Goal: Task Accomplishment & Management: Manage account settings

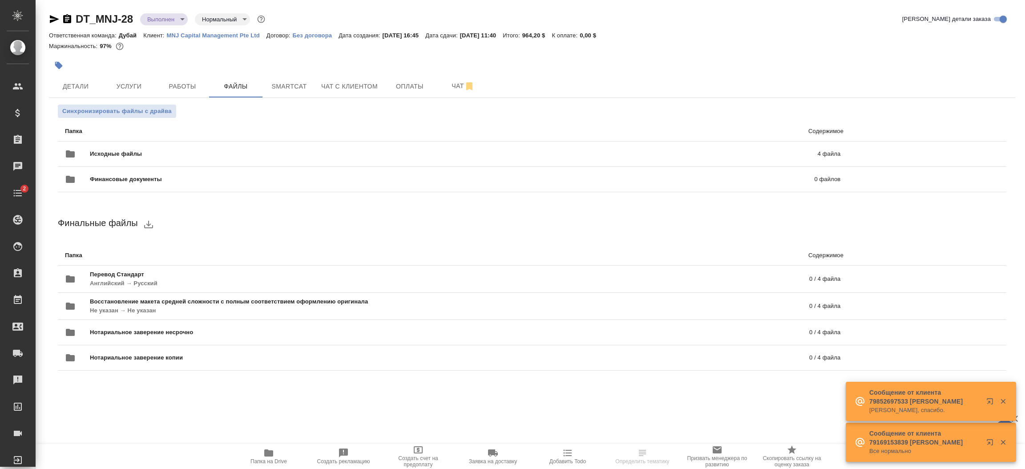
drag, startPoint x: 51, startPoint y: 25, endPoint x: 51, endPoint y: 14, distance: 10.7
click at [51, 14] on div "DT_MNJ-28 Выполнен completed Нормальный normal" at bounding box center [158, 19] width 218 height 14
click at [51, 14] on icon "button" at bounding box center [54, 19] width 11 height 11
click at [136, 79] on button "Услуги" at bounding box center [128, 86] width 53 height 22
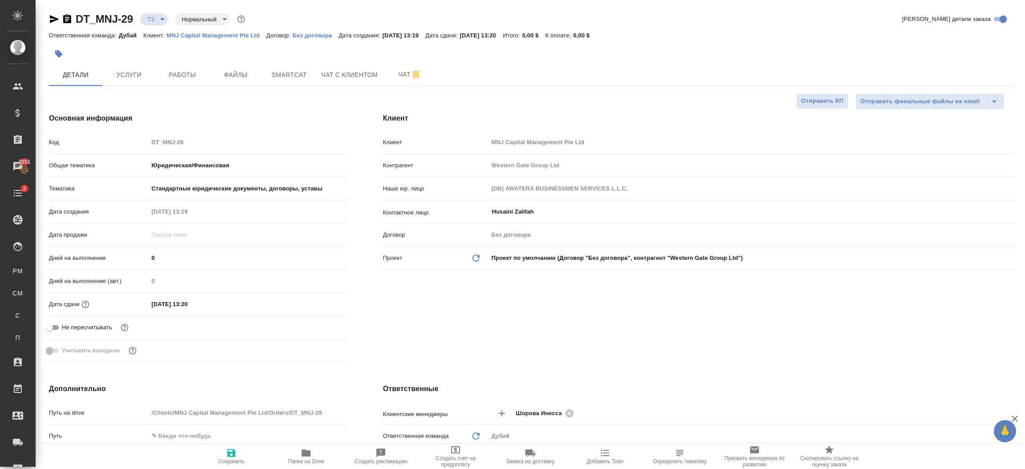
select select "RU"
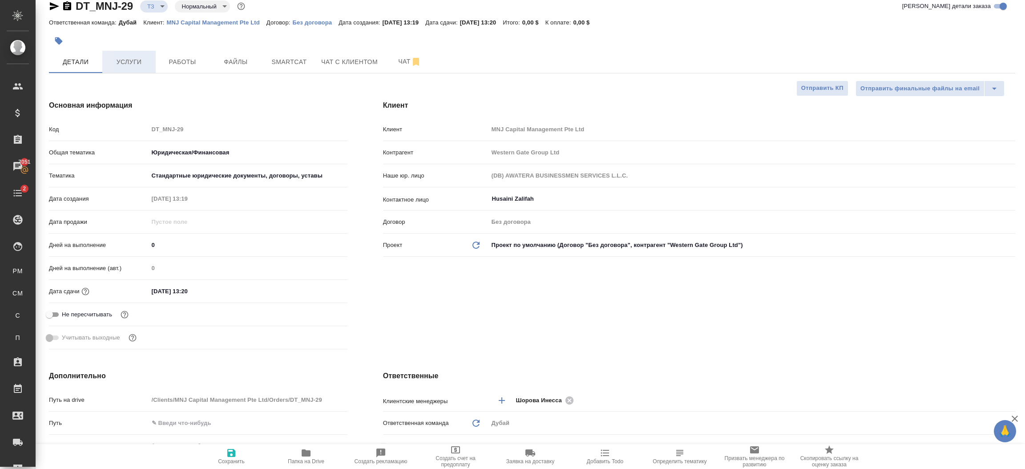
click at [126, 61] on span "Услуги" at bounding box center [129, 62] width 43 height 11
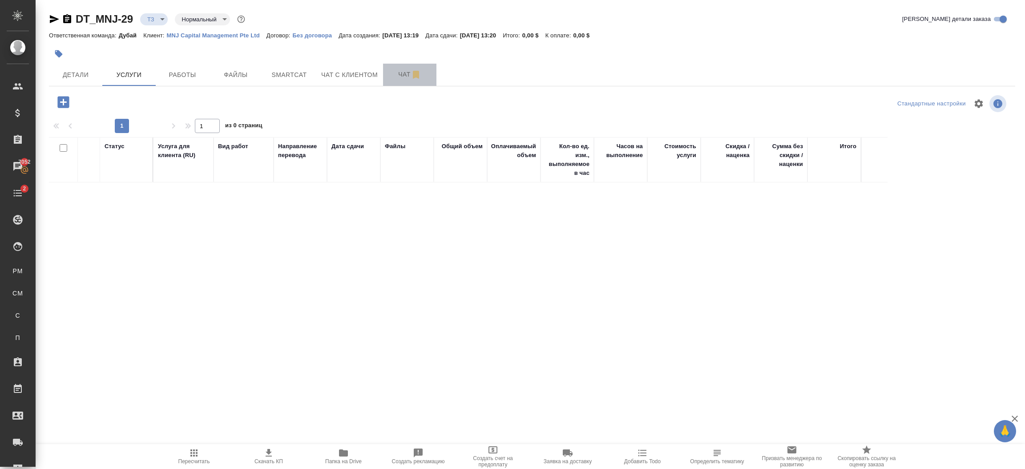
click at [394, 77] on span "Чат" at bounding box center [410, 74] width 43 height 11
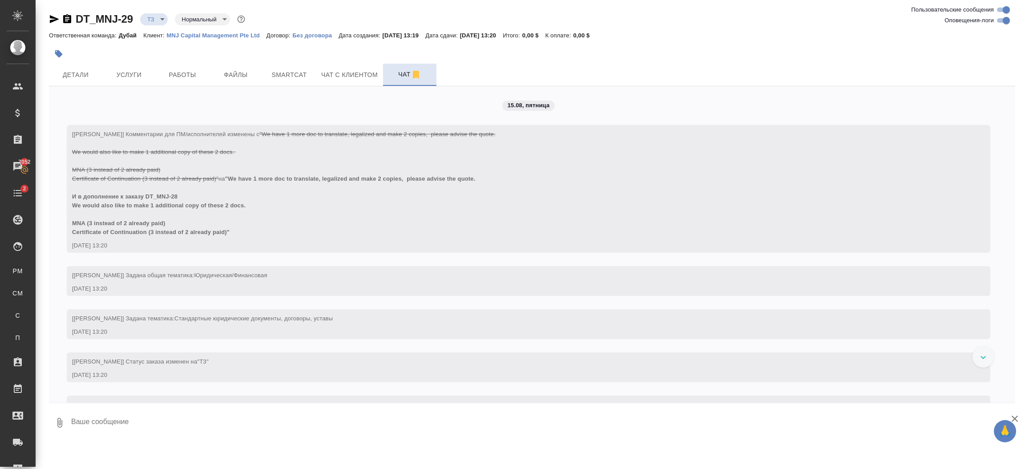
scroll to position [108, 0]
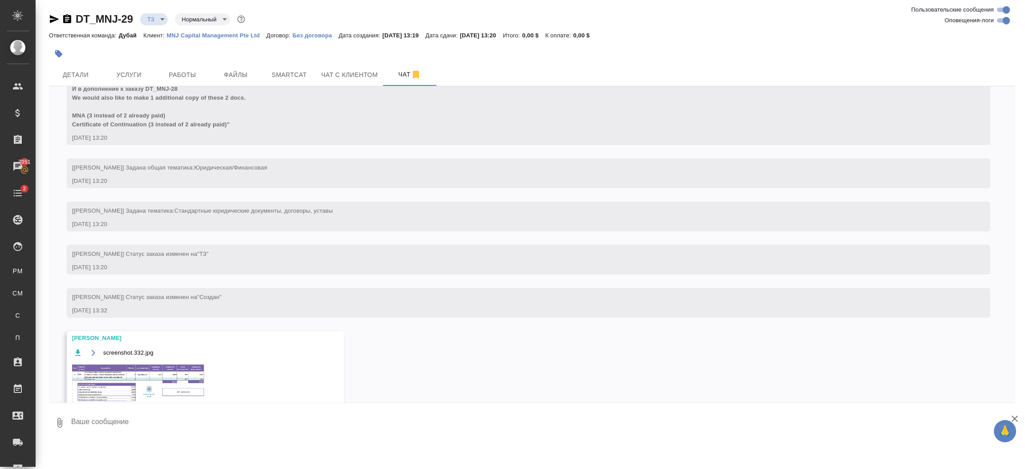
click at [157, 368] on img at bounding box center [139, 383] width 134 height 40
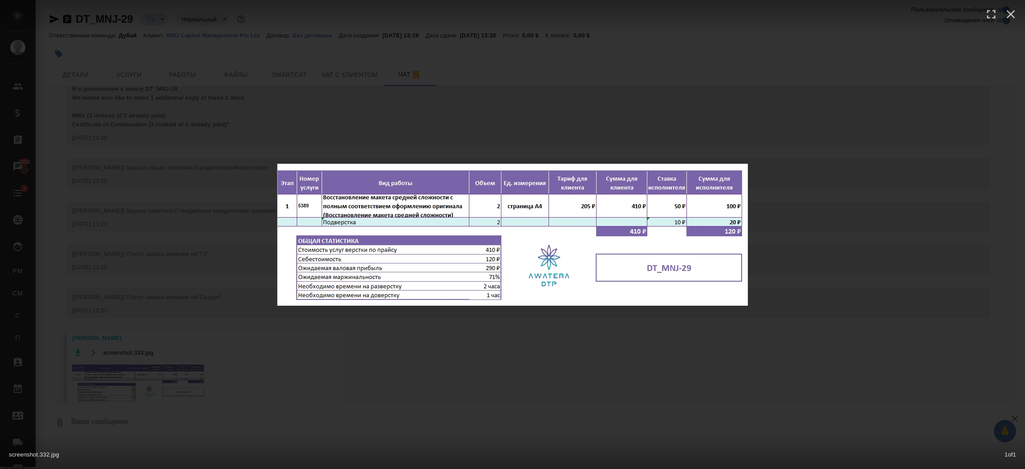
click at [439, 373] on div "screenshot.332.jpg 1 of 1" at bounding box center [512, 234] width 1025 height 469
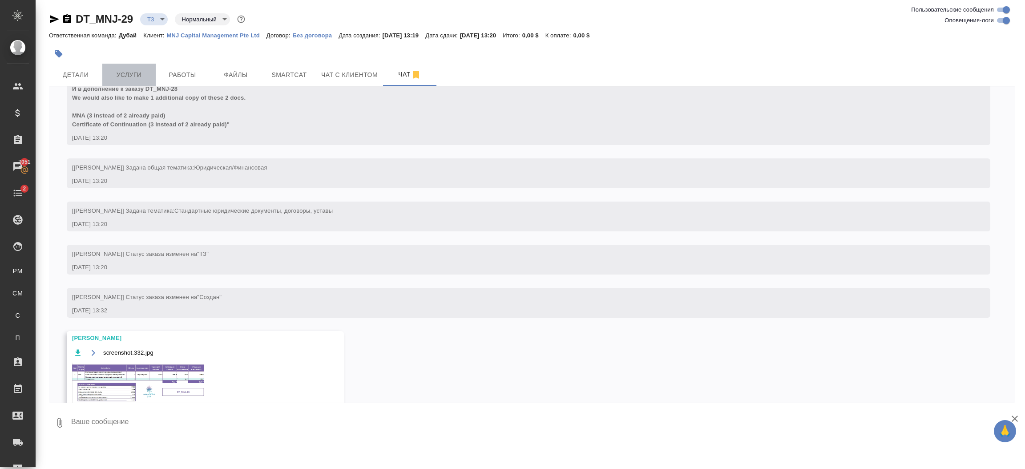
click at [131, 74] on span "Услуги" at bounding box center [129, 74] width 43 height 11
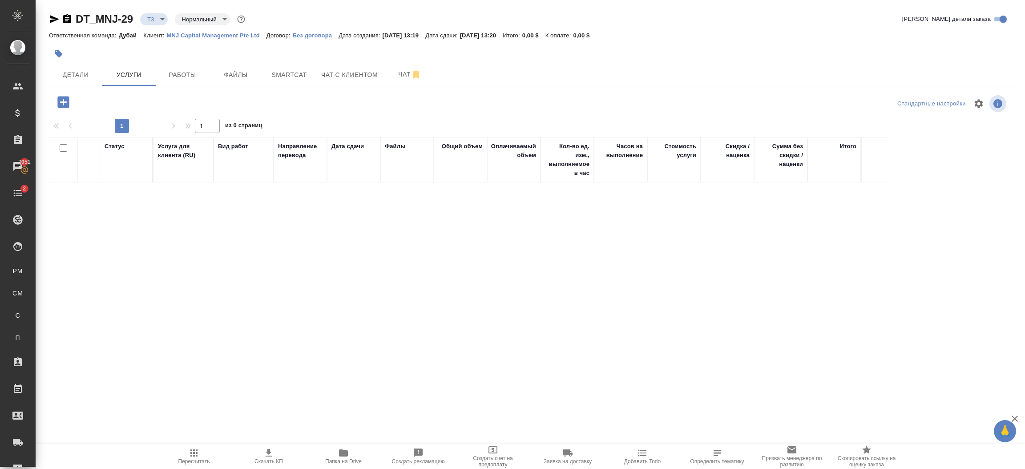
click at [62, 103] on icon "button" at bounding box center [63, 102] width 12 height 12
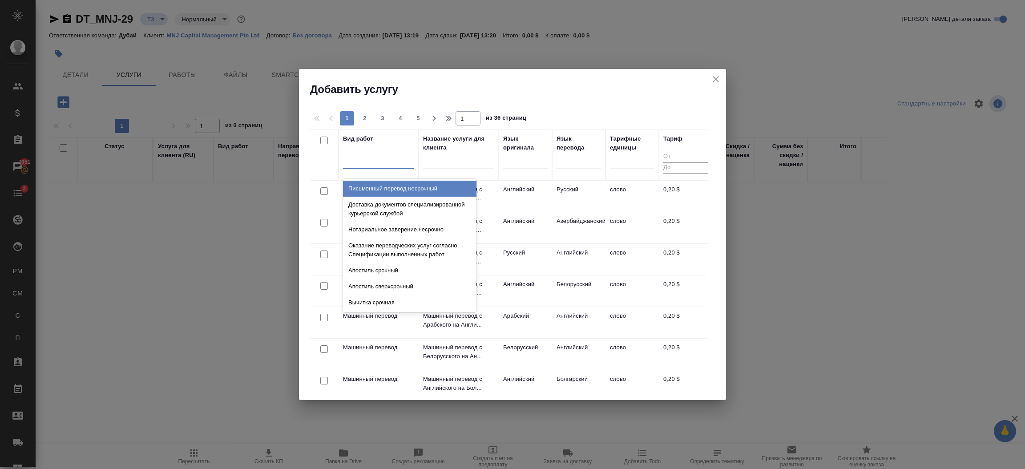
click at [389, 159] on div at bounding box center [378, 160] width 71 height 13
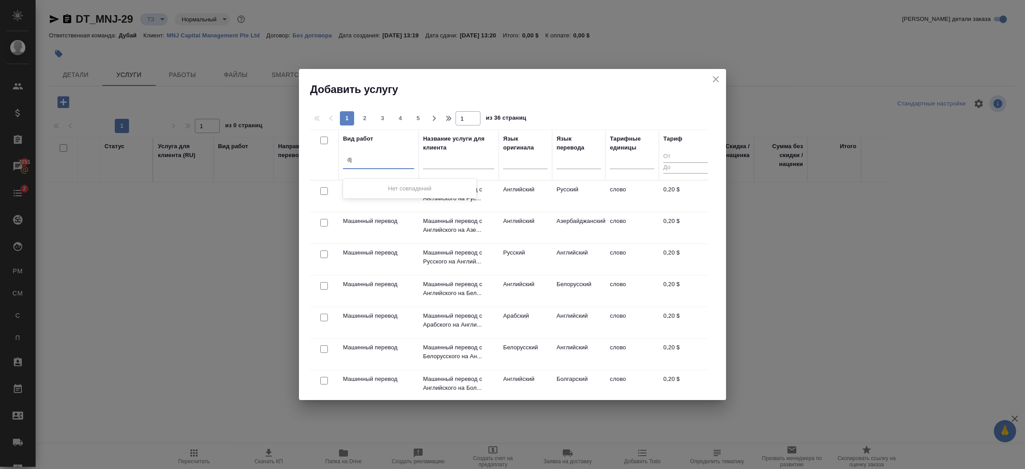
type input "d"
type input "D"
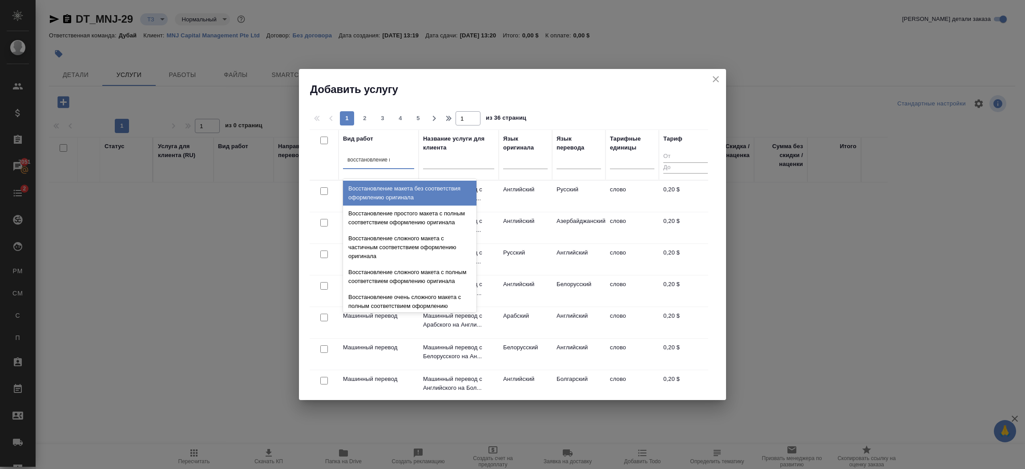
type input "восстановление ма"
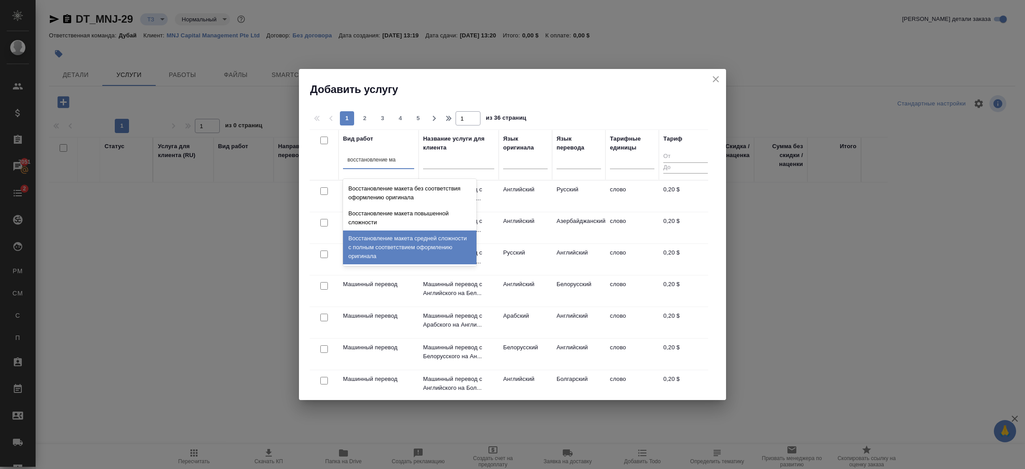
click at [452, 245] on div "Восстановление макета средней сложности с полным соответствием оформлению ориги…" at bounding box center [410, 248] width 134 height 34
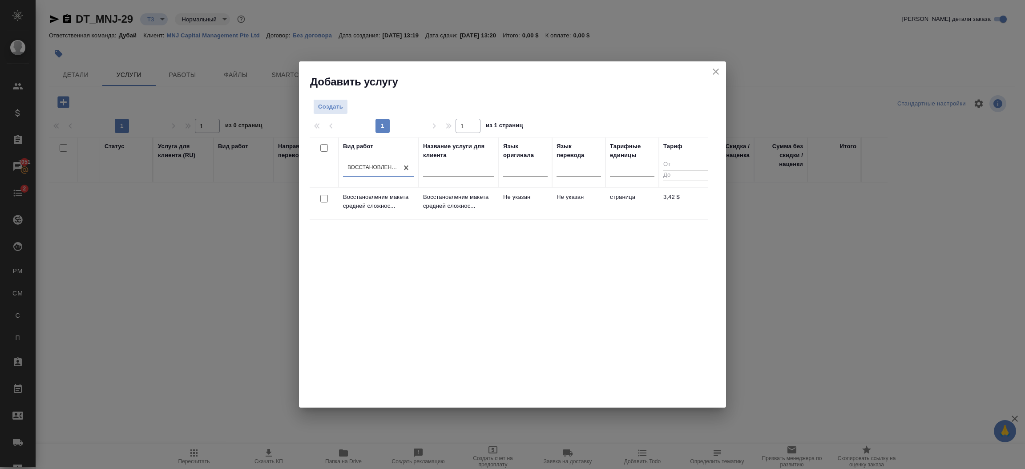
click at [322, 198] on input "checkbox" at bounding box center [324, 199] width 8 height 8
checkbox input "true"
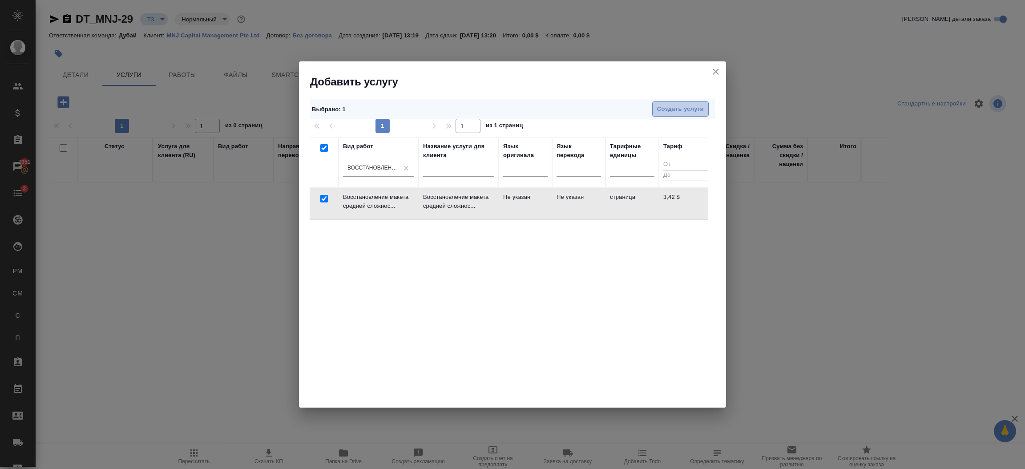
click at [663, 104] on span "Создать услуги" at bounding box center [680, 109] width 47 height 10
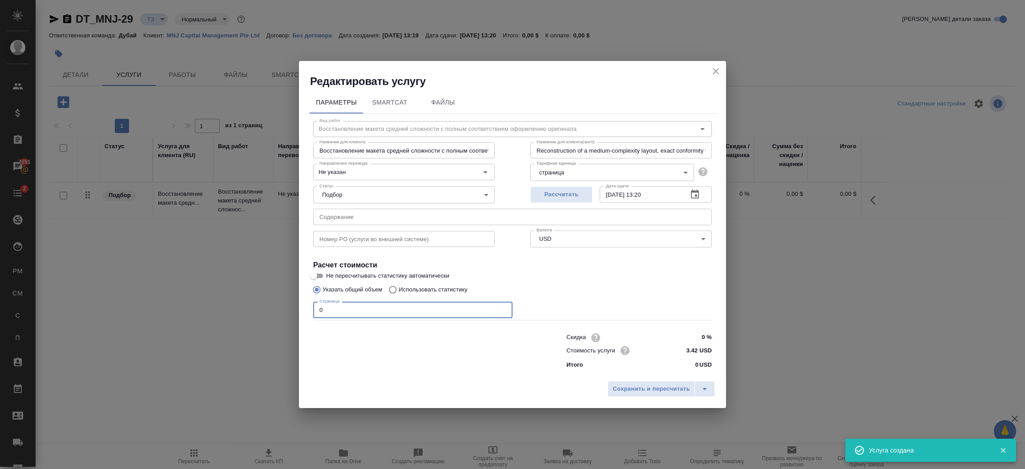
click at [368, 307] on input "0" at bounding box center [412, 310] width 199 height 16
type input "2"
click at [635, 390] on span "Сохранить и пересчитать" at bounding box center [651, 389] width 77 height 10
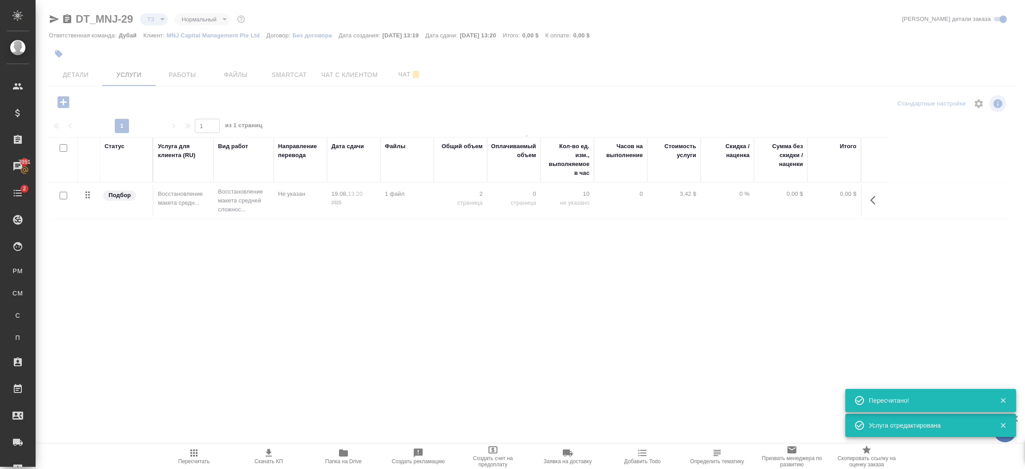
type input "new"
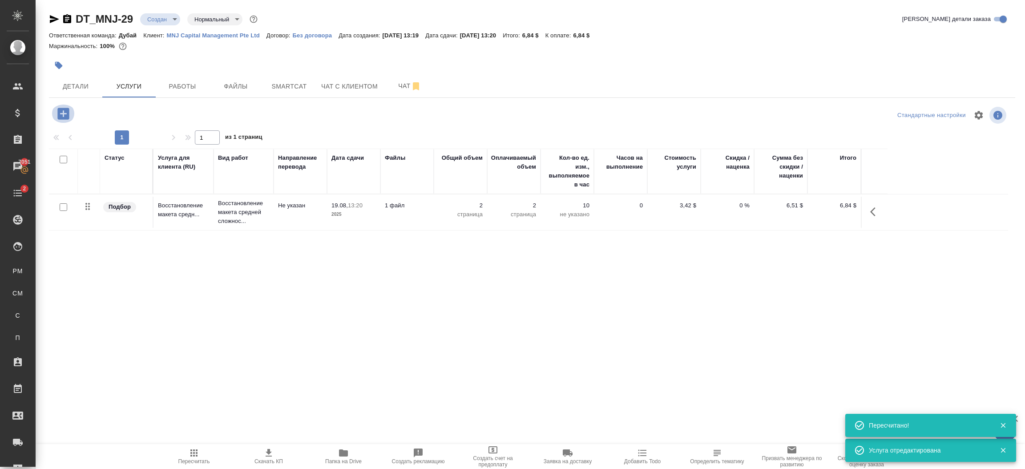
click at [66, 105] on button "button" at bounding box center [63, 114] width 24 height 18
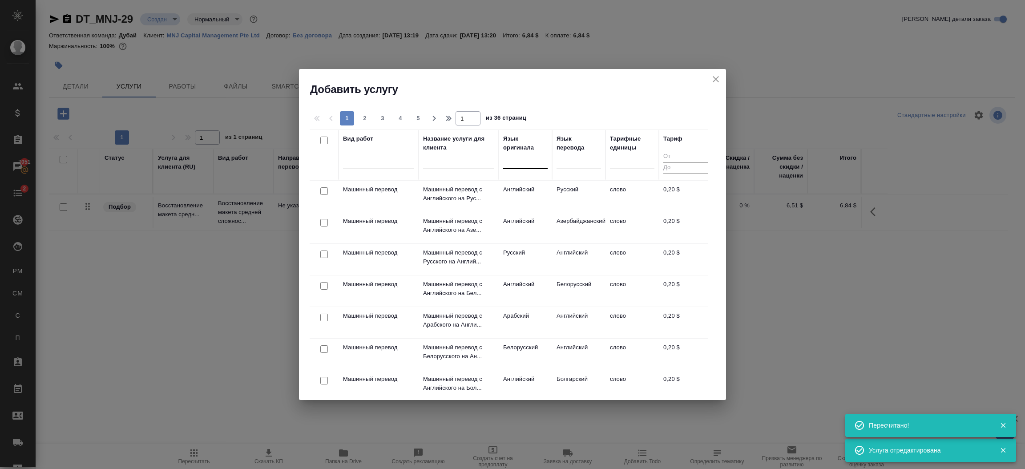
click at [525, 164] on div at bounding box center [525, 160] width 45 height 13
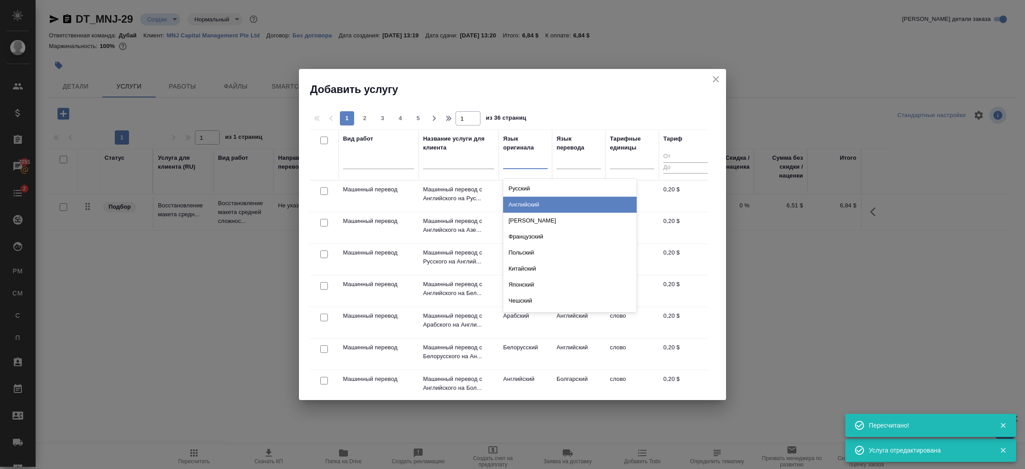
click at [528, 204] on div "Английский" at bounding box center [570, 205] width 134 height 16
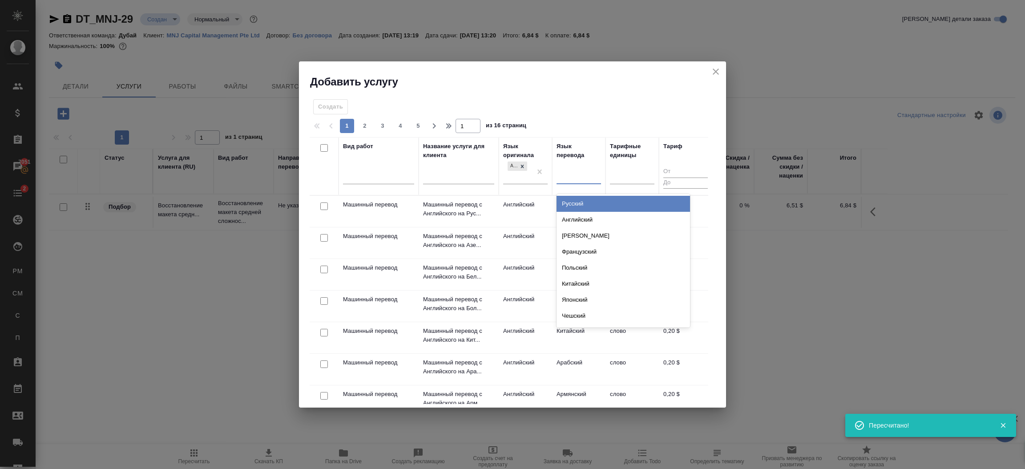
click at [572, 178] on div at bounding box center [579, 175] width 45 height 13
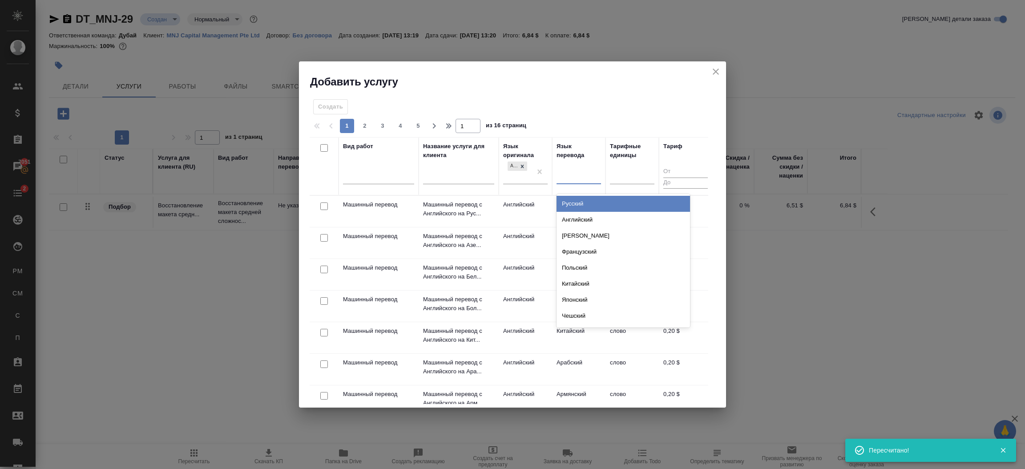
click at [576, 207] on div "Русский" at bounding box center [624, 204] width 134 height 16
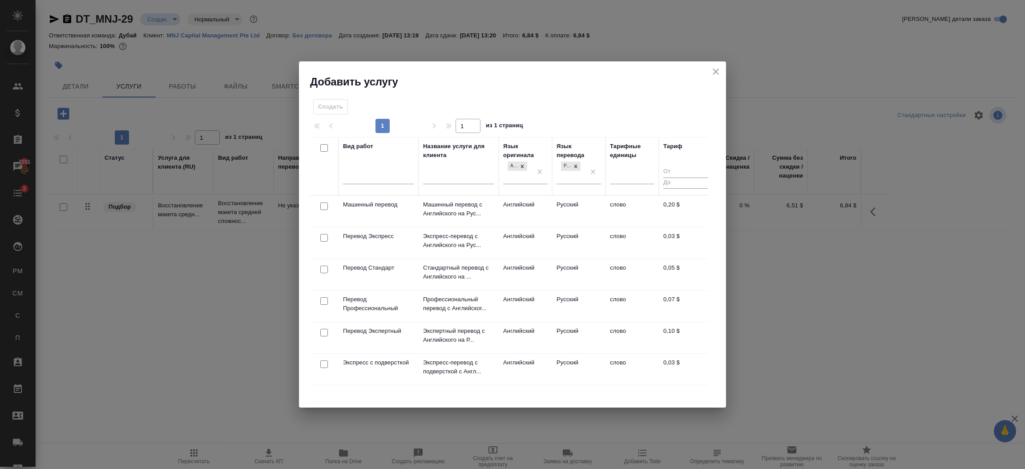
click at [324, 268] on input "checkbox" at bounding box center [324, 270] width 8 height 8
checkbox input "true"
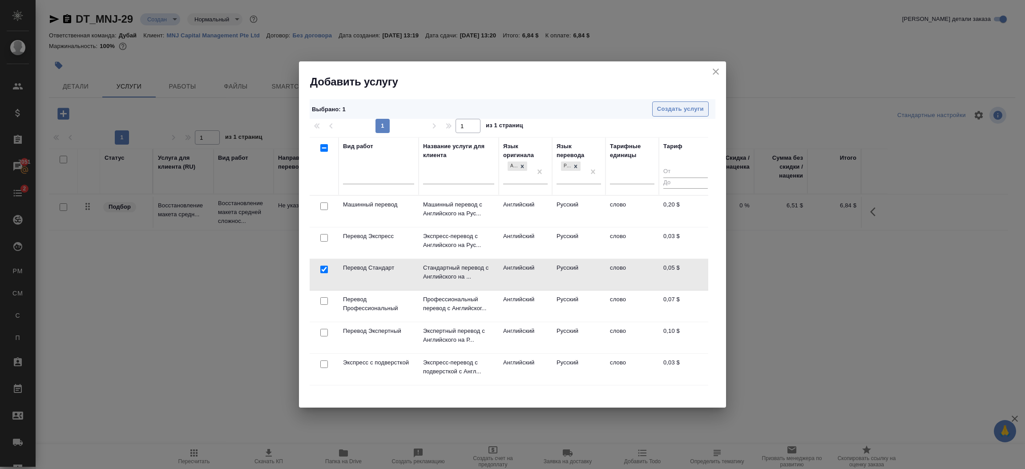
click at [677, 112] on span "Создать услуги" at bounding box center [680, 109] width 47 height 10
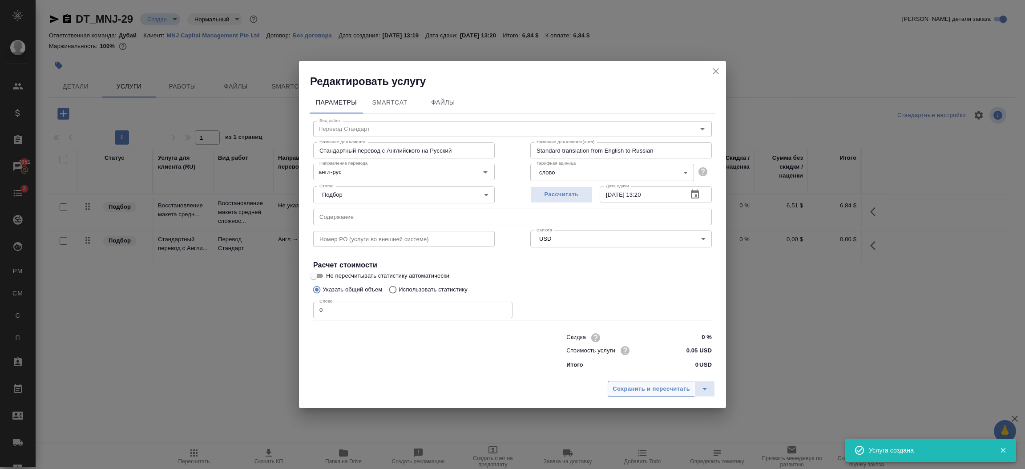
click at [677, 385] on span "Сохранить и пересчитать" at bounding box center [651, 389] width 77 height 10
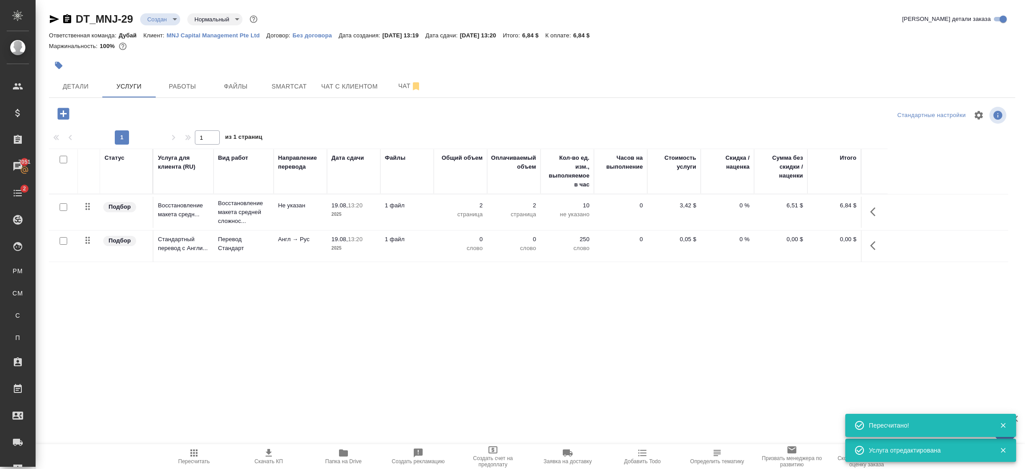
click at [62, 18] on icon "button" at bounding box center [67, 19] width 11 height 11
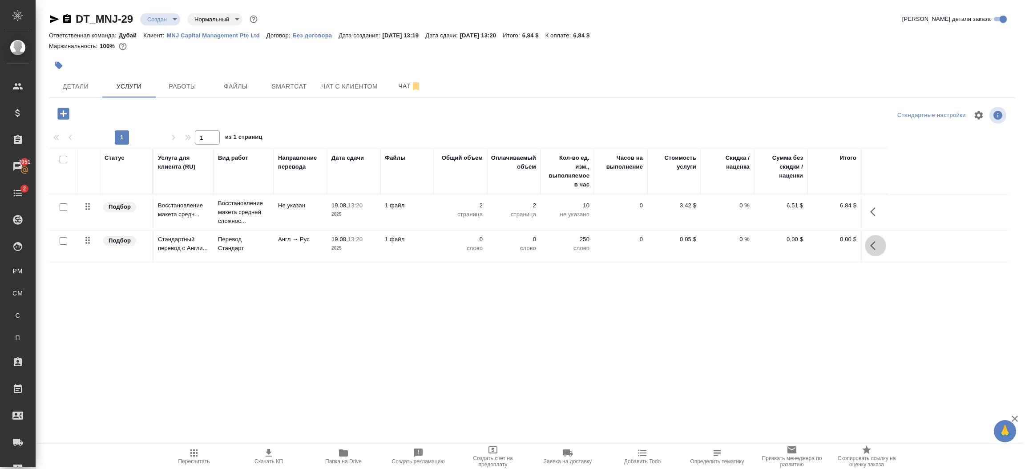
click at [874, 246] on icon "button" at bounding box center [876, 245] width 11 height 11
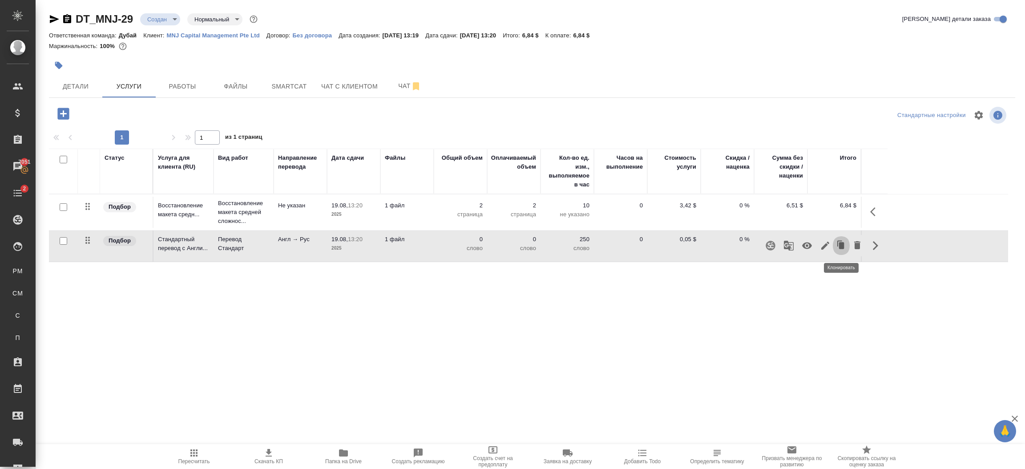
click at [833, 250] on button "button" at bounding box center [841, 245] width 17 height 21
click at [824, 249] on icon "button" at bounding box center [825, 245] width 11 height 11
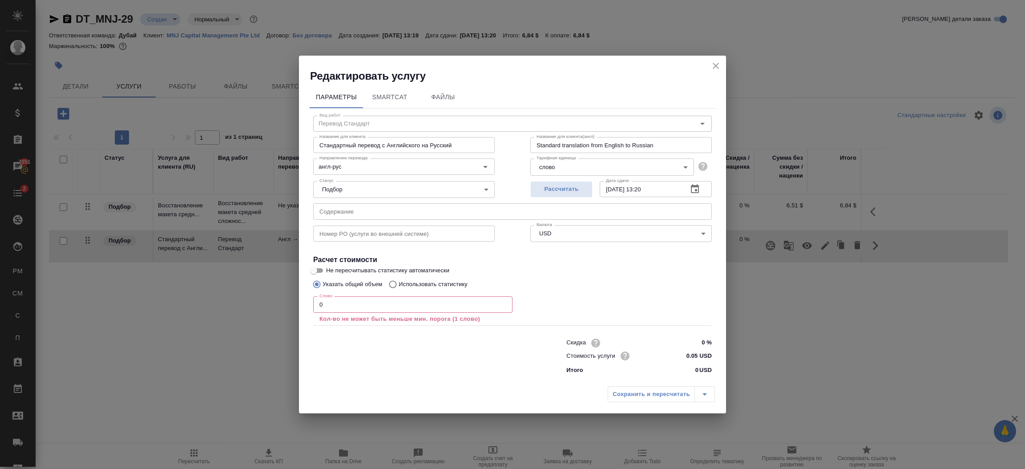
click at [380, 308] on input "0" at bounding box center [412, 304] width 199 height 16
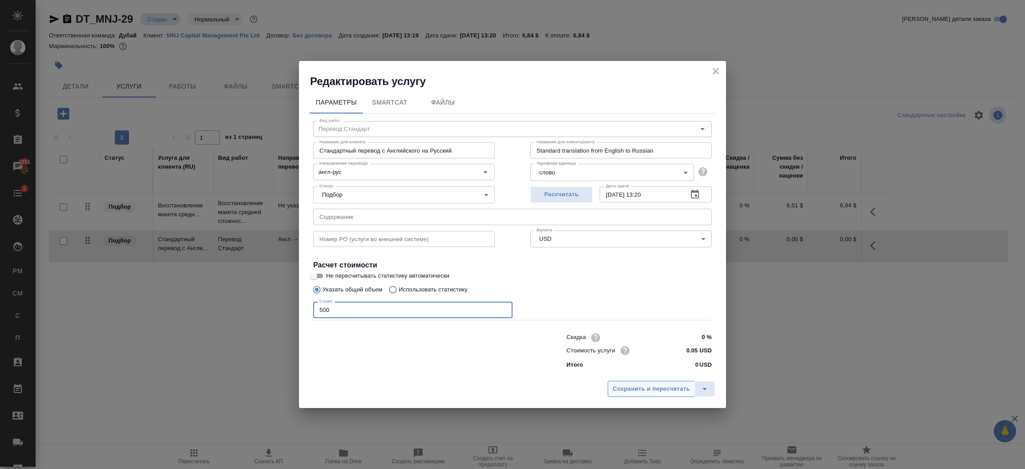
type input "500"
click at [628, 386] on span "Сохранить и пересчитать" at bounding box center [651, 389] width 77 height 10
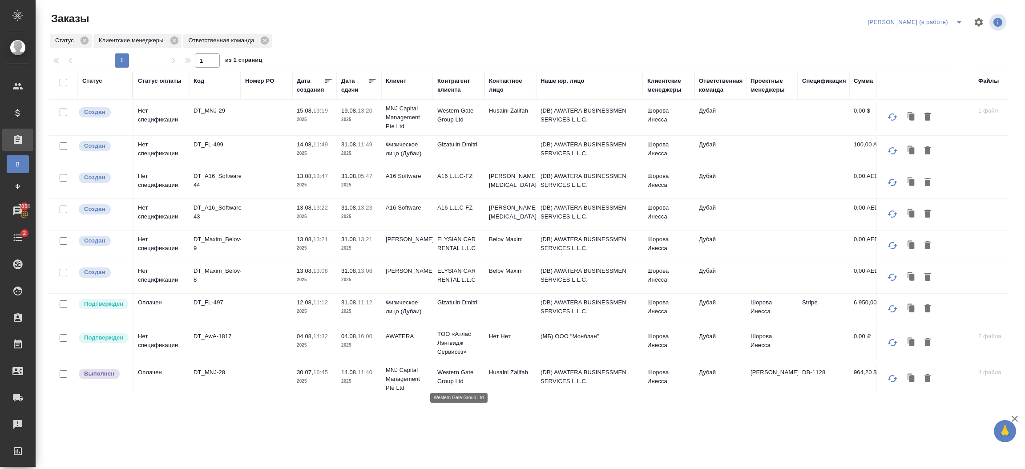
click at [466, 370] on p "Western Gate Group Ltd" at bounding box center [459, 377] width 43 height 18
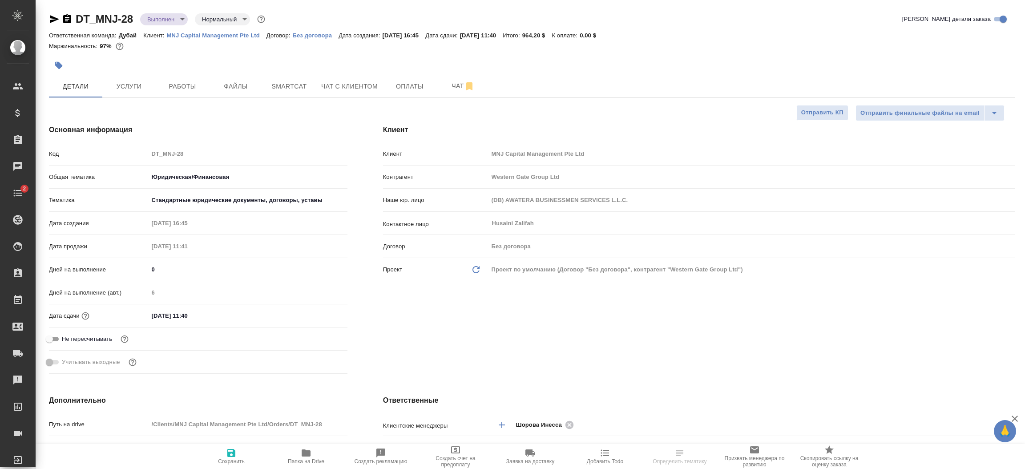
select select "RU"
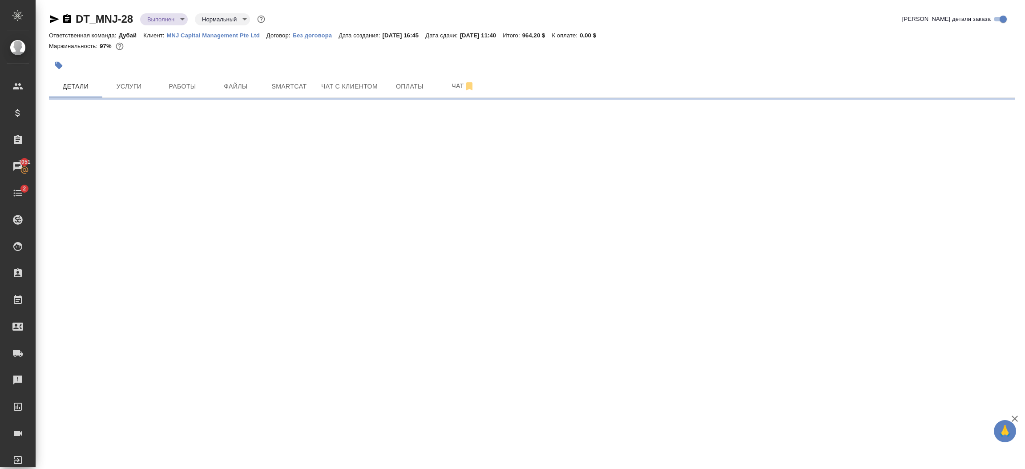
select select "RU"
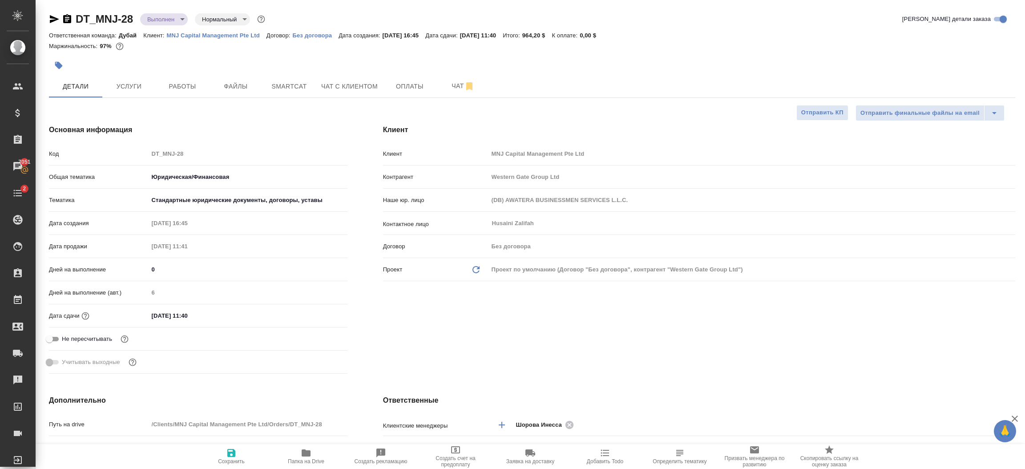
type textarea "x"
